Goal: Download file/media

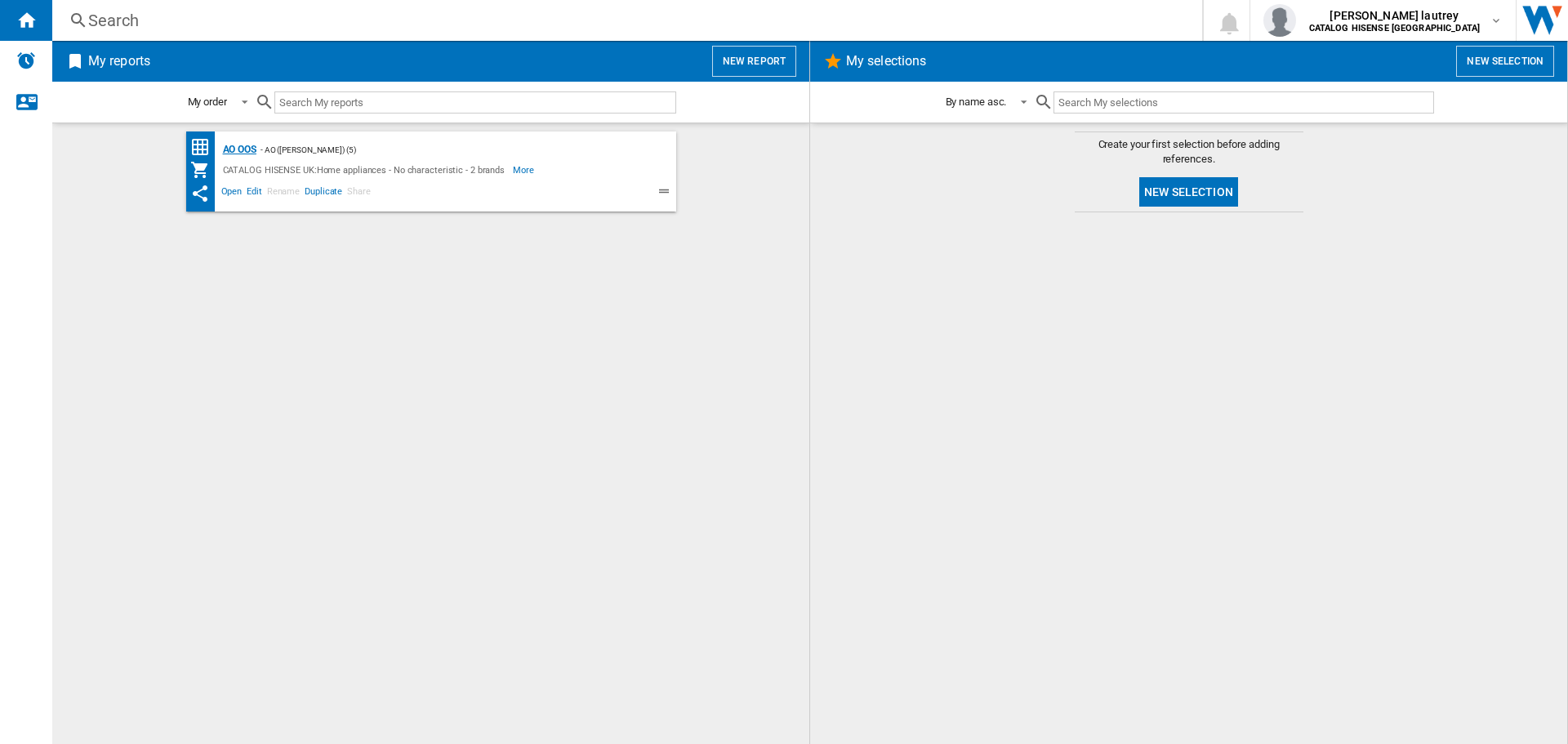
click at [252, 149] on div "AO OOS" at bounding box center [237, 150] width 38 height 20
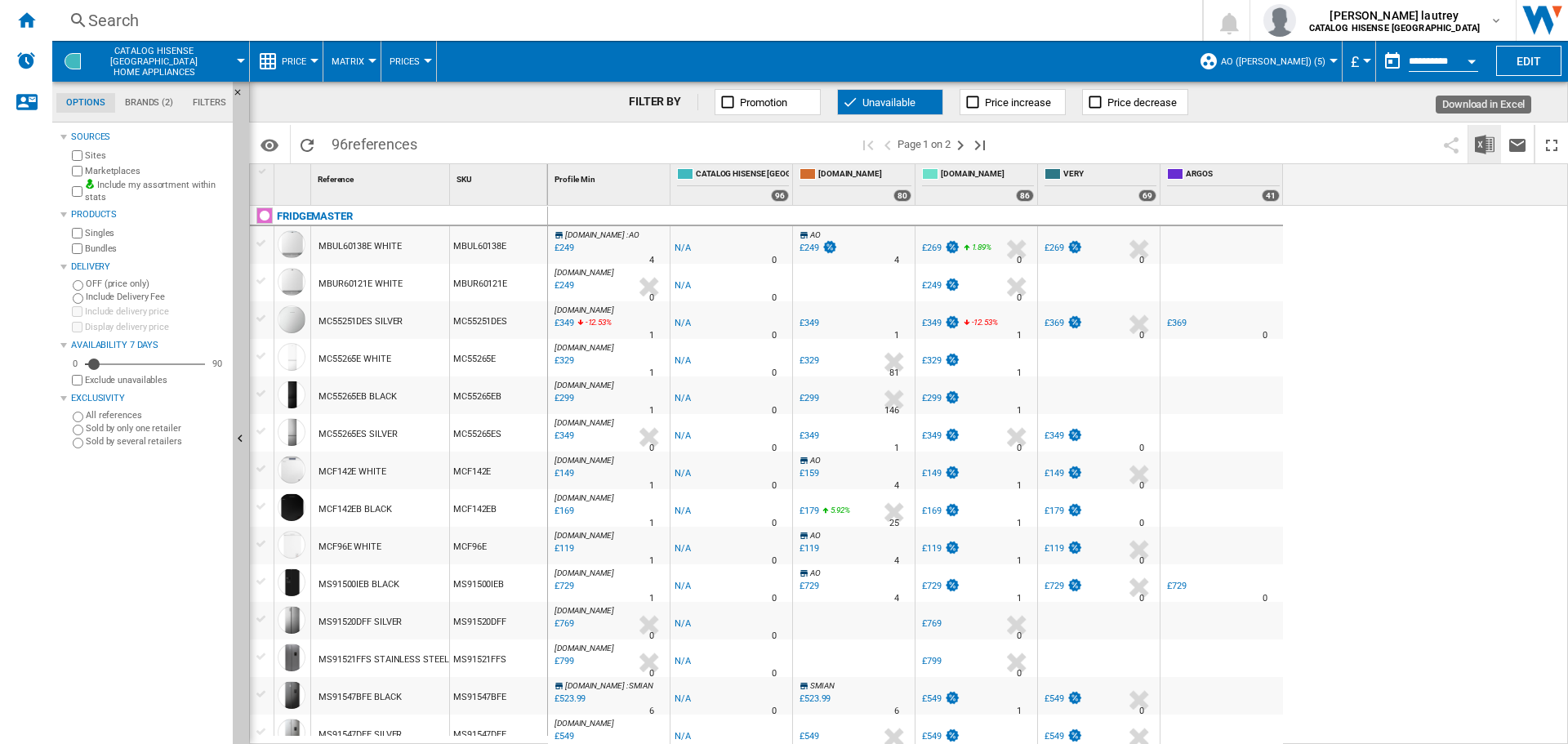
click at [1495, 149] on button "Download in Excel" at bounding box center [1484, 143] width 32 height 38
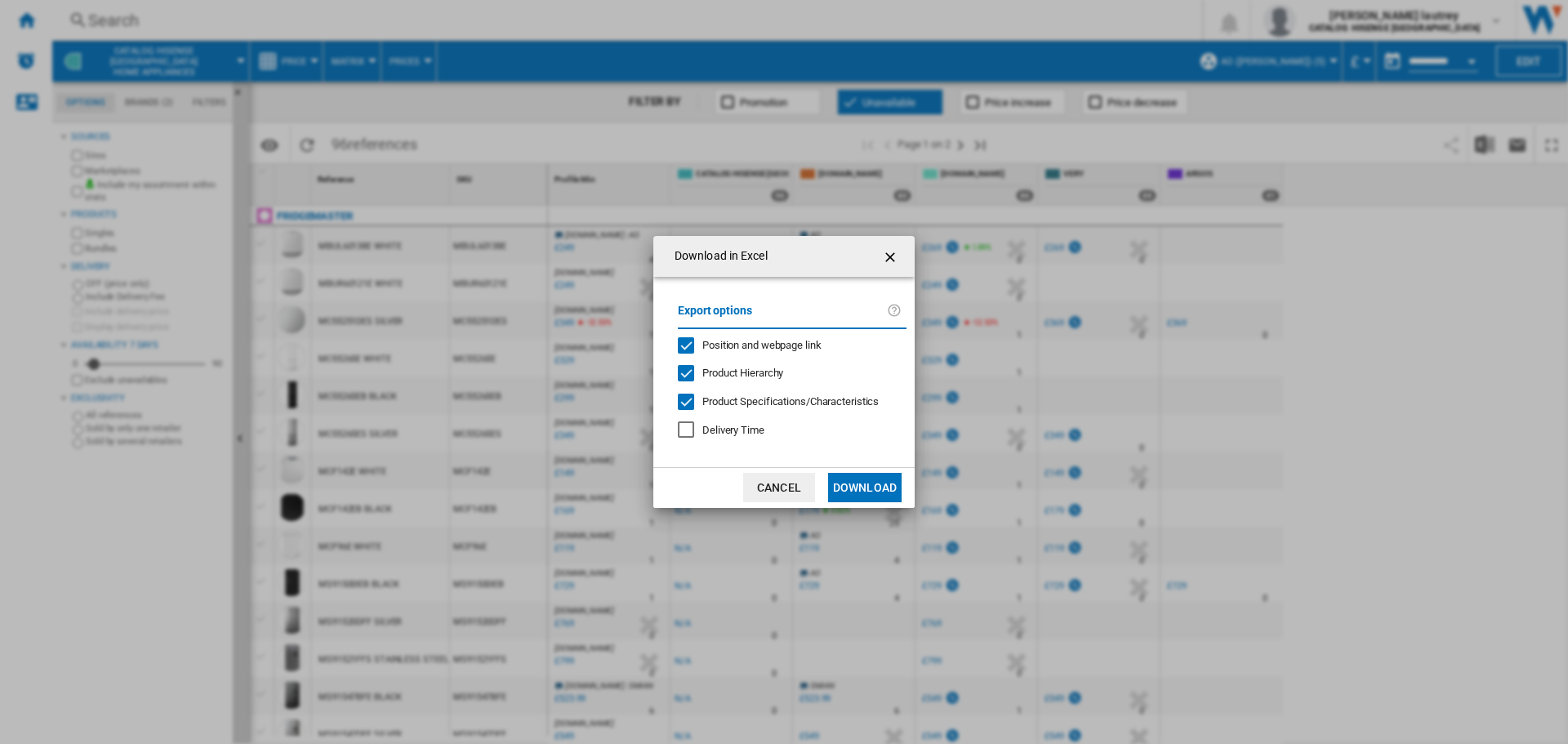
click at [722, 346] on span "Position and webpage link" at bounding box center [762, 344] width 119 height 12
click at [715, 383] on div "Export options Position and webpage link Product Hierarchy Product Specificatio…" at bounding box center [791, 372] width 245 height 157
click at [711, 374] on span "Product Hierarchy" at bounding box center [742, 372] width 81 height 12
click at [720, 407] on div "Product Specifications/Characteristics" at bounding box center [790, 402] width 177 height 15
click at [875, 482] on button "Download" at bounding box center [865, 488] width 73 height 30
